Goal: Information Seeking & Learning: Learn about a topic

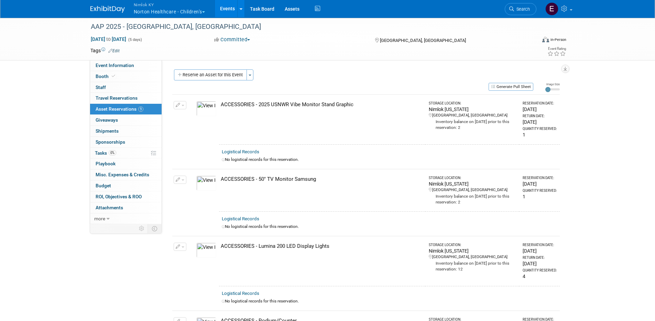
click at [190, 11] on button "Nimlok [PERSON_NAME] Healthcare - Children’s" at bounding box center [173, 9] width 80 height 18
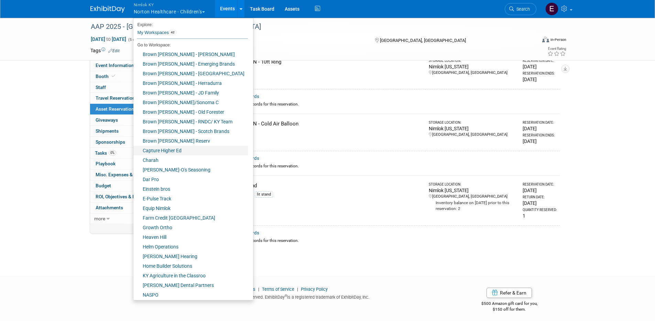
click at [180, 154] on link "Capture Higher Ed" at bounding box center [190, 151] width 114 height 10
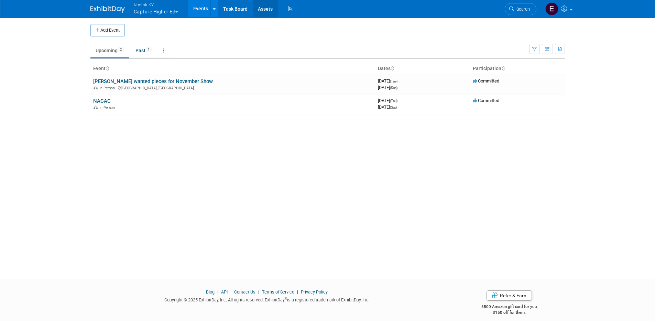
click at [268, 13] on link "Assets" at bounding box center [265, 8] width 25 height 17
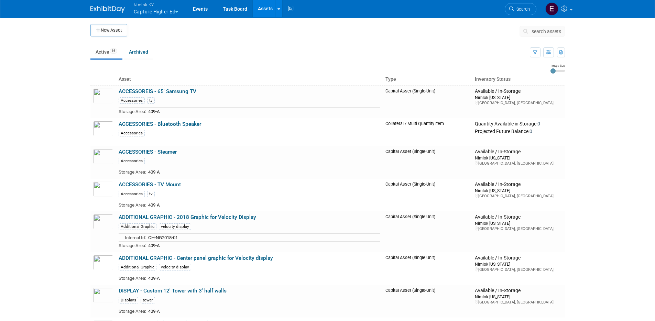
click at [155, 12] on button "Nimlok KY Capture Higher Ed" at bounding box center [160, 9] width 54 height 18
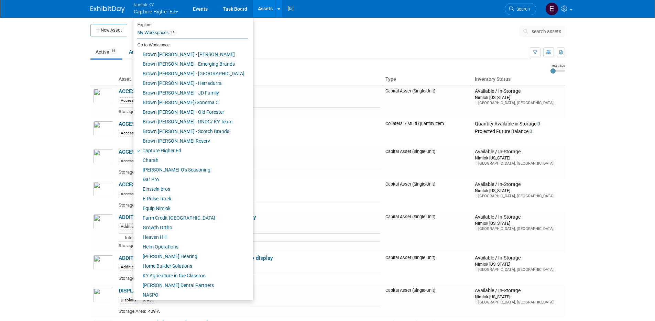
scroll to position [156, 0]
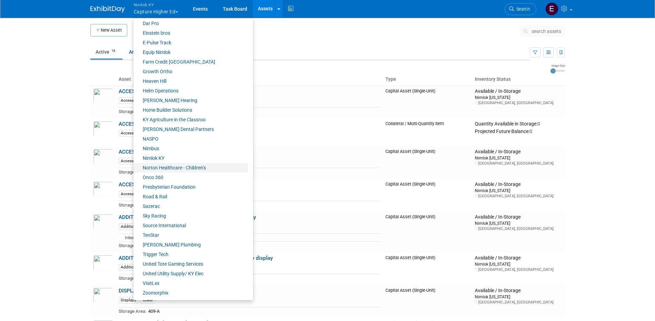
click at [162, 168] on link "Norton Healthcare - Children’s" at bounding box center [190, 168] width 114 height 10
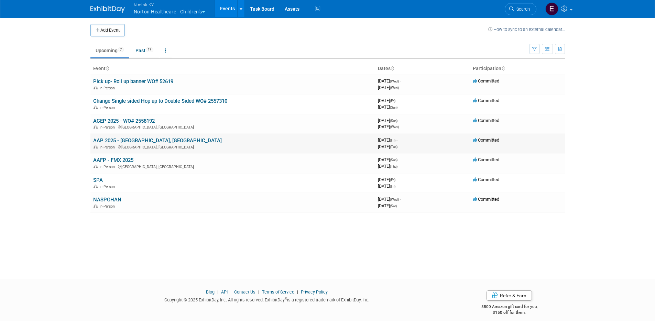
click at [110, 141] on link "AAP 2025 - Denver, CO" at bounding box center [157, 141] width 129 height 6
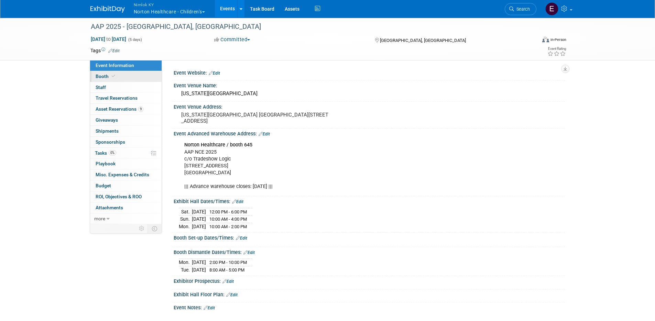
click at [111, 79] on span "Booth" at bounding box center [106, 77] width 21 height 6
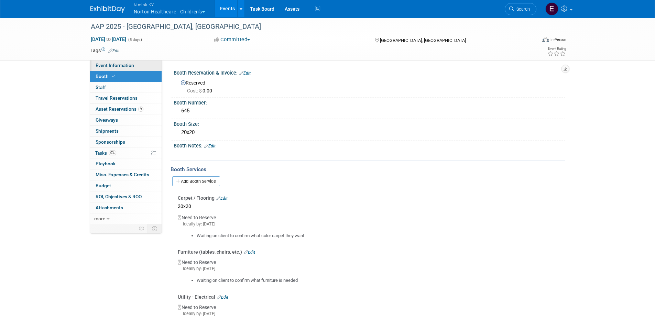
click at [103, 66] on span "Event Information" at bounding box center [115, 66] width 39 height 6
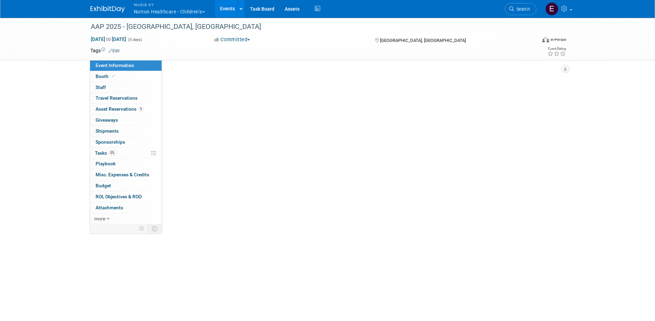
click at [103, 66] on span "Event Information" at bounding box center [115, 66] width 39 height 6
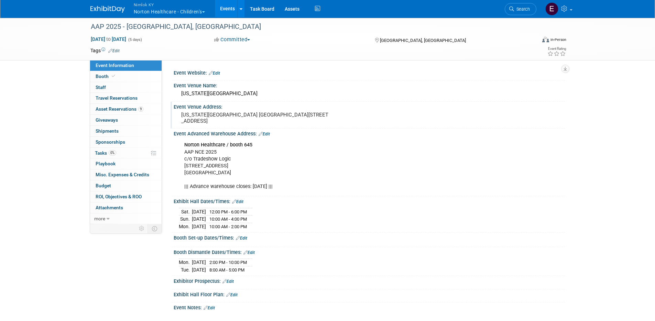
click at [197, 111] on div "Colorado Convention Center Hall B -E 700 14th Street Denver, CO 80202" at bounding box center [255, 118] width 153 height 16
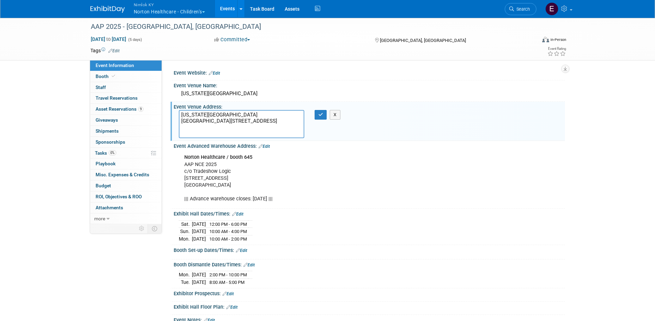
drag, startPoint x: 221, startPoint y: 133, endPoint x: 175, endPoint y: 116, distance: 49.9
click at [175, 116] on div "Colorado Convention Center Hall B -E 700 14th Street Denver, CO 80202" at bounding box center [242, 124] width 136 height 28
click at [317, 116] on button "button" at bounding box center [321, 115] width 12 height 10
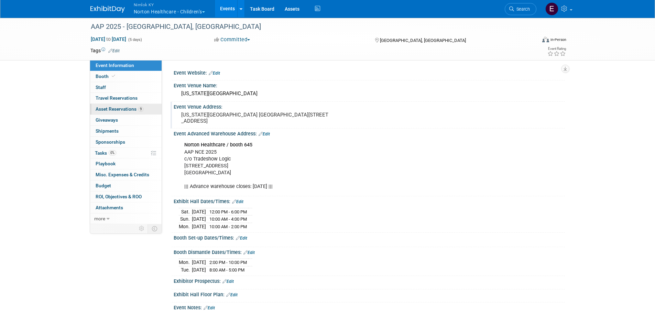
click at [116, 109] on span "Asset Reservations 9" at bounding box center [120, 109] width 48 height 6
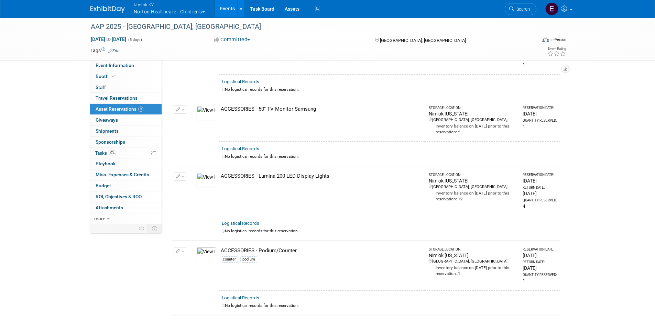
scroll to position [321, 0]
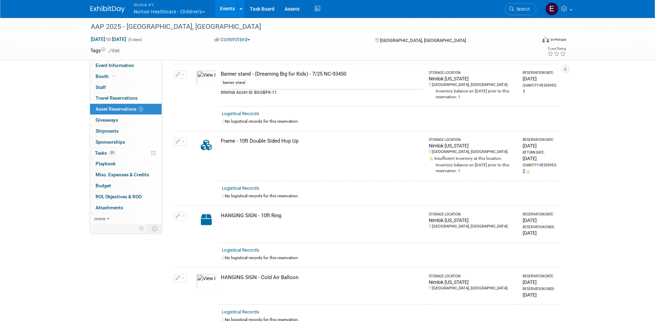
click at [160, 14] on button "Nimlok [PERSON_NAME] Healthcare - Children’s" at bounding box center [173, 9] width 80 height 18
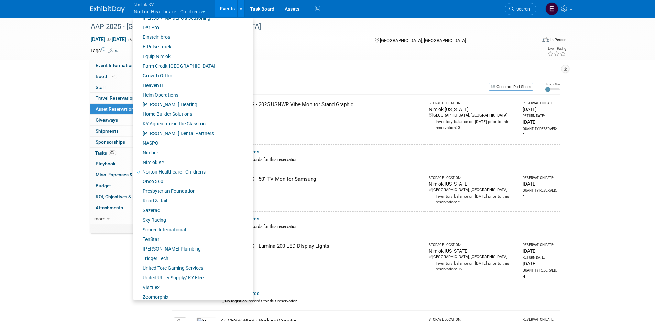
scroll to position [156, 0]
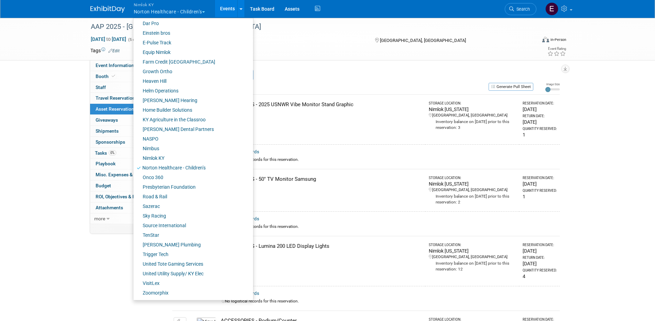
click at [115, 12] on img at bounding box center [107, 9] width 34 height 7
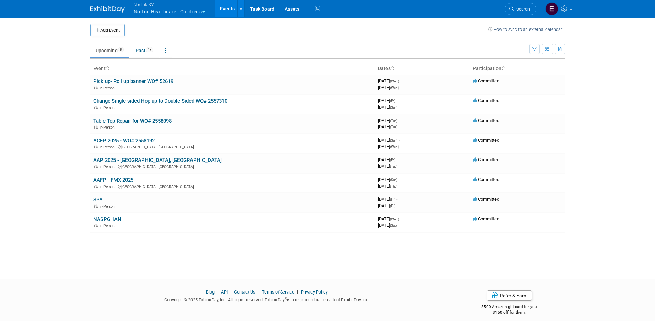
click at [175, 10] on button "Nimlok [PERSON_NAME] Healthcare - Children’s" at bounding box center [173, 9] width 80 height 18
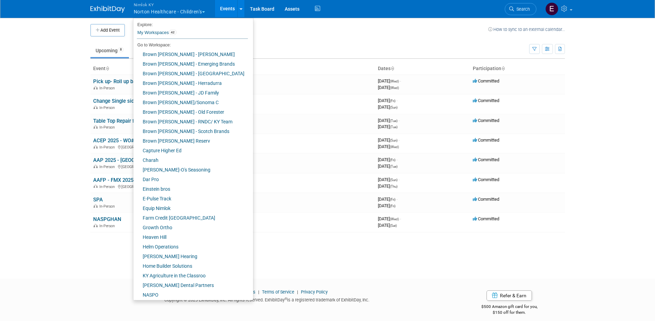
click at [65, 42] on body "Nimlok [PERSON_NAME] Healthcare - Children’s Explore: My Workspaces 42 Go to Wo…" at bounding box center [327, 160] width 655 height 321
